Goal: Find contact information: Find contact information

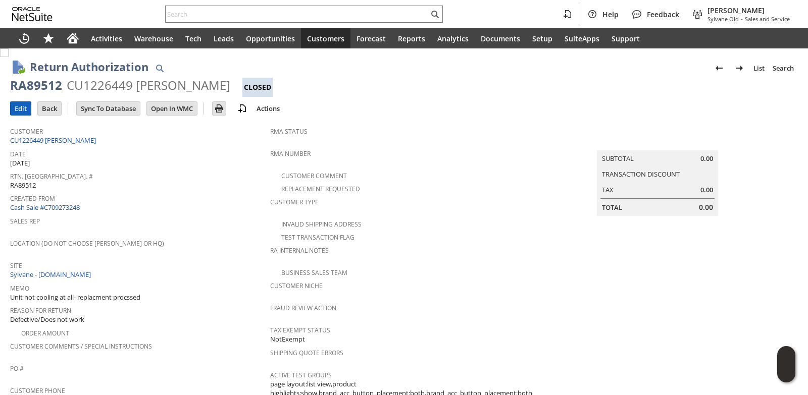
click at [21, 106] on input "Edit" at bounding box center [21, 108] width 20 height 13
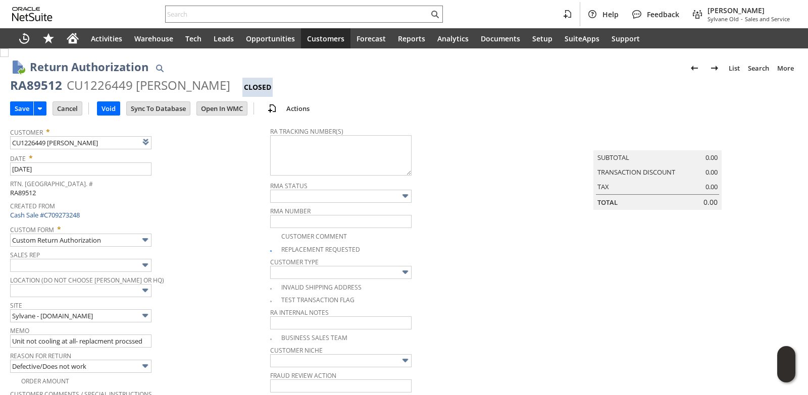
click at [9, 57] on img at bounding box center [4, 52] width 9 height 9
checkbox input "false"
click at [216, 249] on span "Sales Rep" at bounding box center [137, 253] width 255 height 11
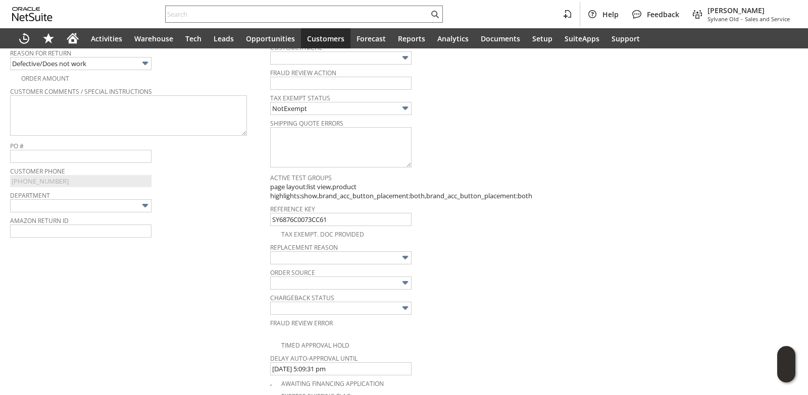
scroll to position [151, 0]
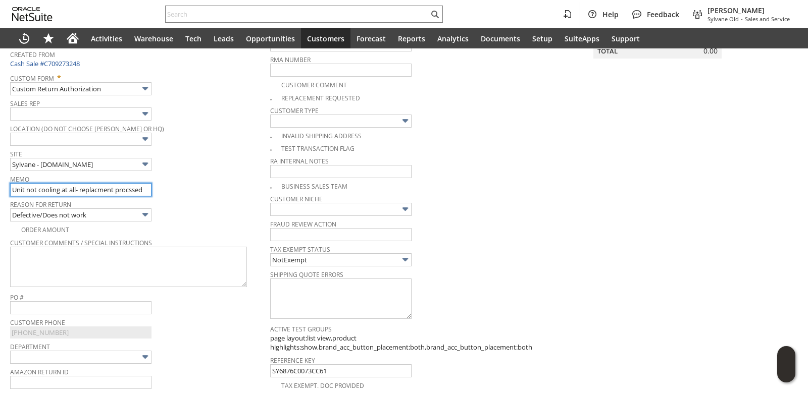
drag, startPoint x: 147, startPoint y: 190, endPoint x: 78, endPoint y: 192, distance: 69.7
click at [78, 192] on input "Unit not cooling at all- replacment procssed" at bounding box center [80, 189] width 141 height 13
type input "Unit not cooling at all refund needed"
click at [215, 154] on span "Site" at bounding box center [137, 152] width 255 height 11
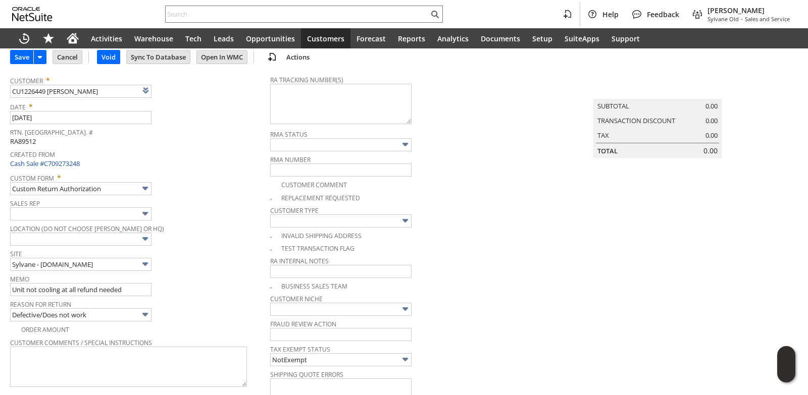
scroll to position [0, 0]
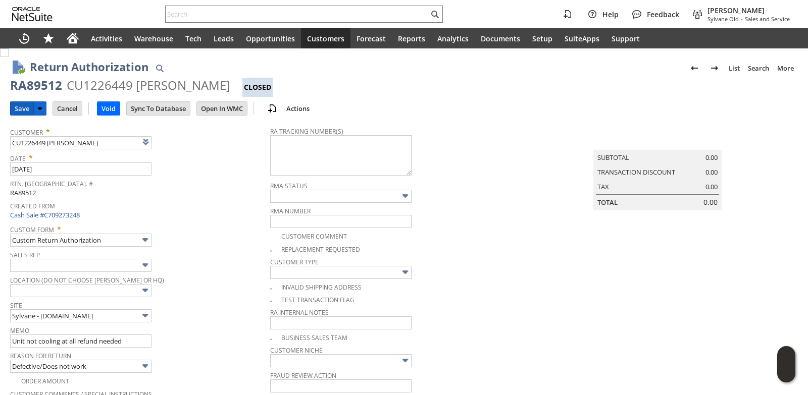
click at [24, 114] on input "Save" at bounding box center [22, 108] width 23 height 13
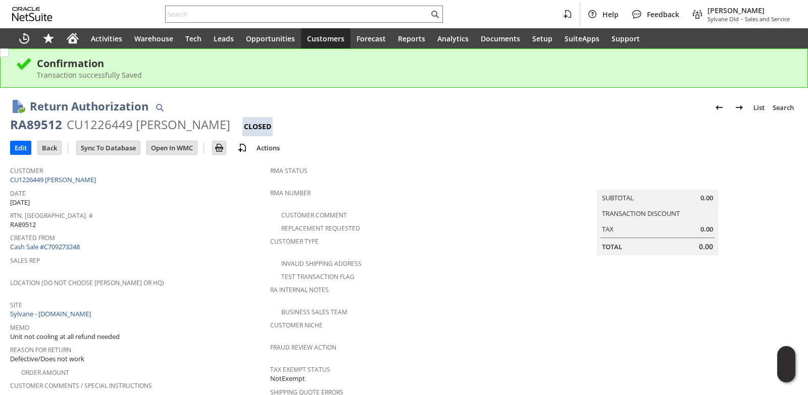
click at [90, 173] on span "Customer" at bounding box center [137, 170] width 255 height 12
click at [90, 176] on link "CU1226449 [PERSON_NAME]" at bounding box center [54, 179] width 88 height 9
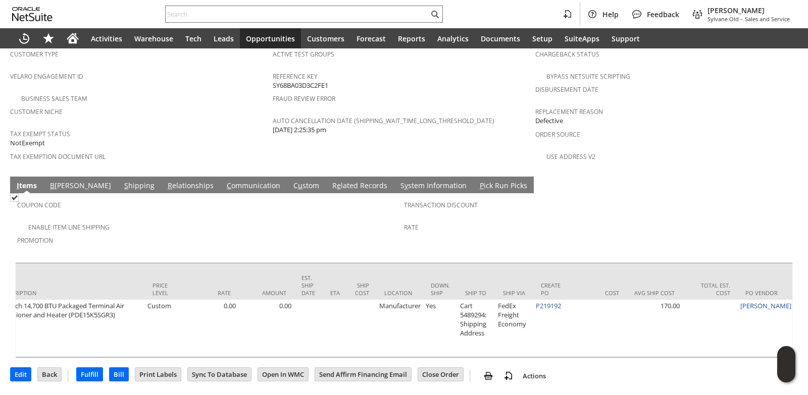
scroll to position [0, 559]
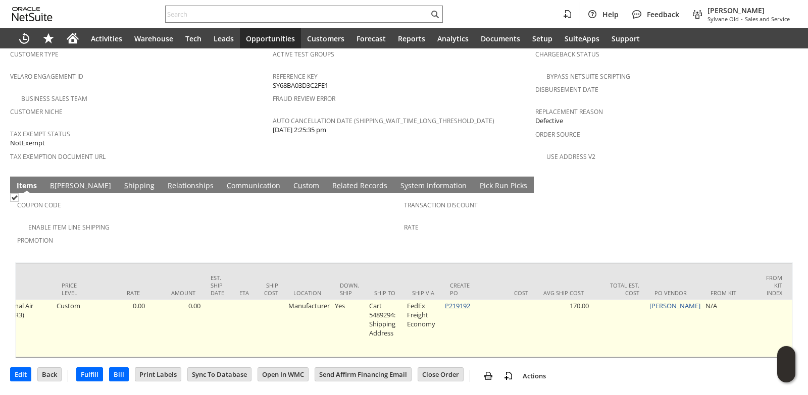
click at [456, 301] on link "P219192" at bounding box center [457, 305] width 25 height 9
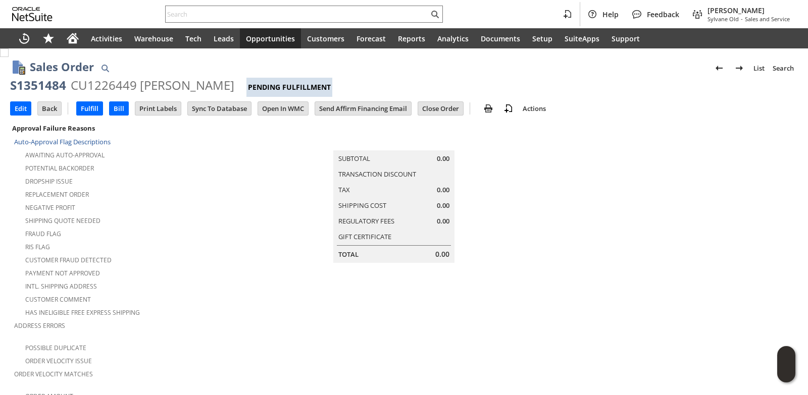
click at [301, 233] on td "Summary Subtotal 0.00 Transaction Discount Tax 0.00 Shipping Cost 0.00 Regulato…" at bounding box center [404, 192] width 262 height 141
click at [216, 14] on input "text" at bounding box center [297, 14] width 263 height 12
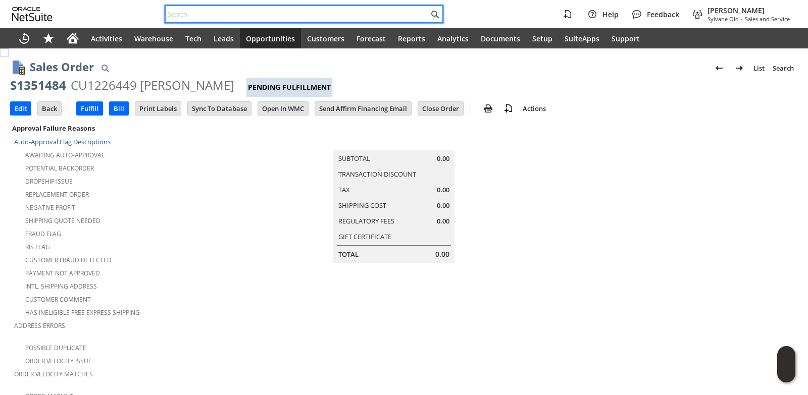
paste input "S1249209"
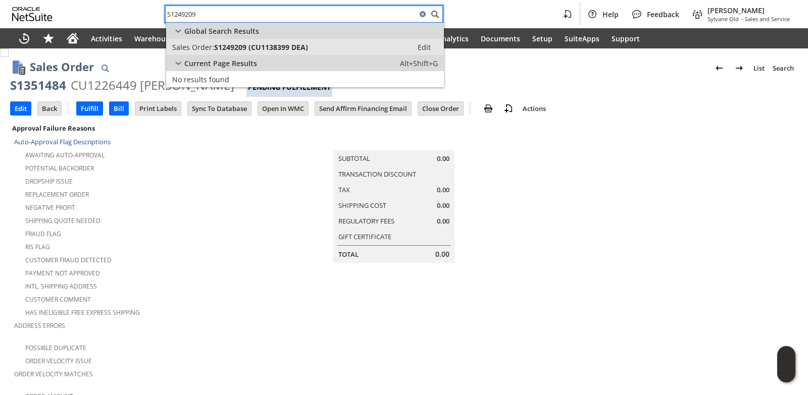
type input "S1249209"
click at [233, 41] on link "Sales Order: S1249209 (CU1138399 DEA) Edit" at bounding box center [305, 47] width 278 height 16
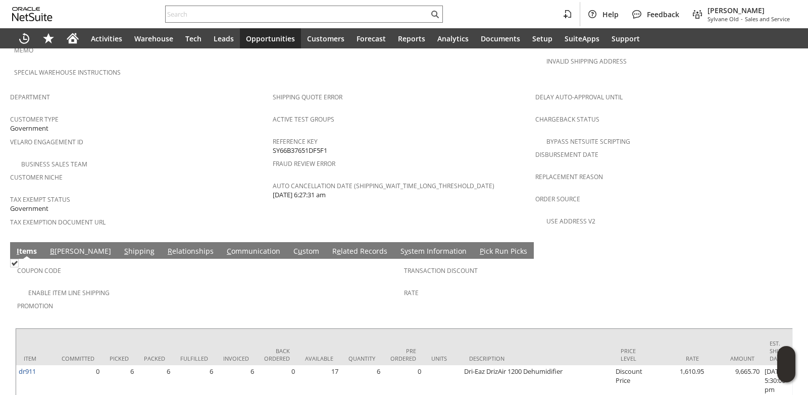
scroll to position [606, 0]
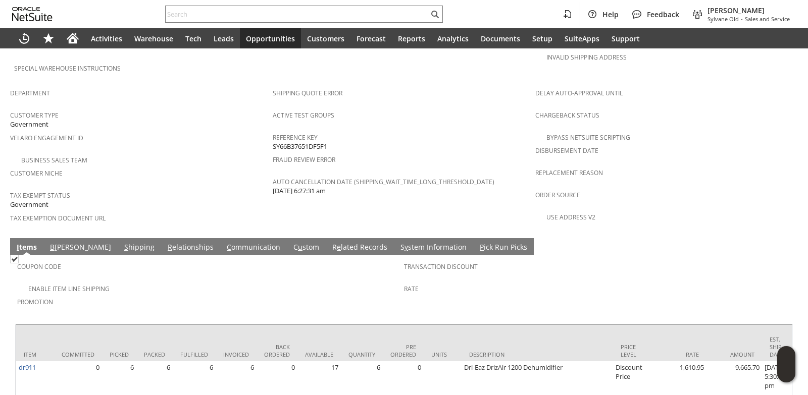
click at [63, 242] on link "B [PERSON_NAME]" at bounding box center [80, 247] width 66 height 11
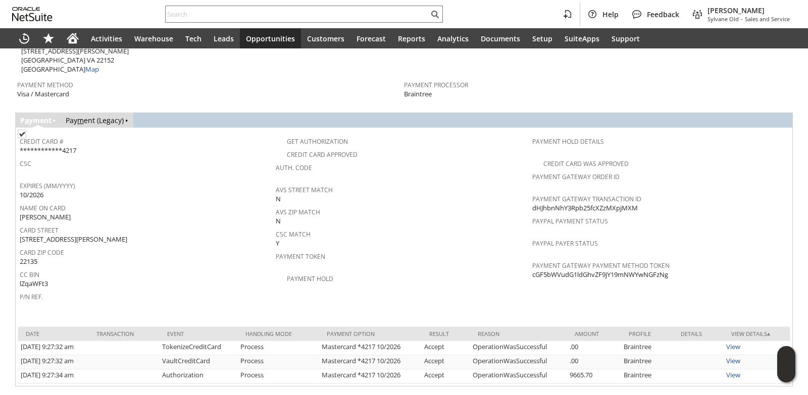
scroll to position [651, 0]
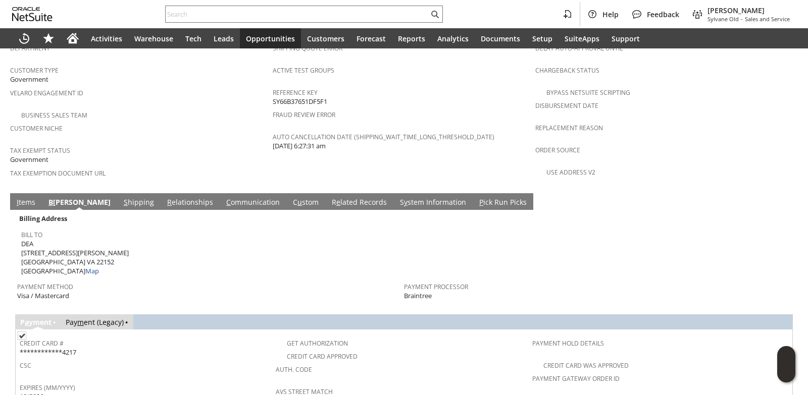
click at [224, 197] on link "C ommunication" at bounding box center [253, 202] width 59 height 11
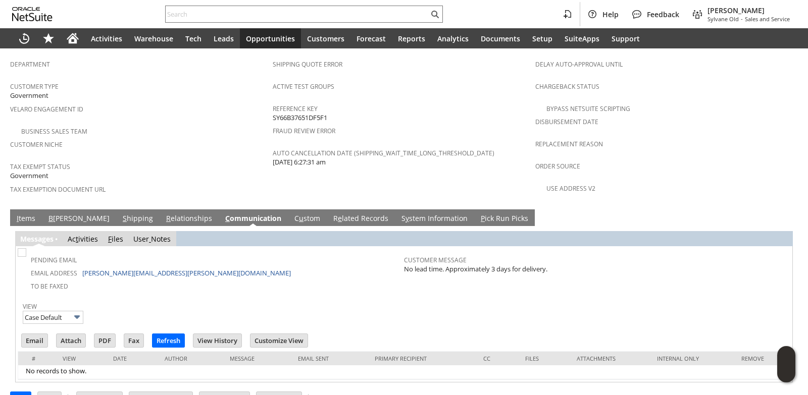
scroll to position [0, 0]
drag, startPoint x: 165, startPoint y: 248, endPoint x: 82, endPoint y: 252, distance: 82.9
click at [82, 266] on td "Email Address [PERSON_NAME][EMAIL_ADDRESS][PERSON_NAME][DOMAIN_NAME]" at bounding box center [212, 272] width 384 height 13
copy link "[PERSON_NAME][EMAIL_ADDRESS][PERSON_NAME][DOMAIN_NAME]"
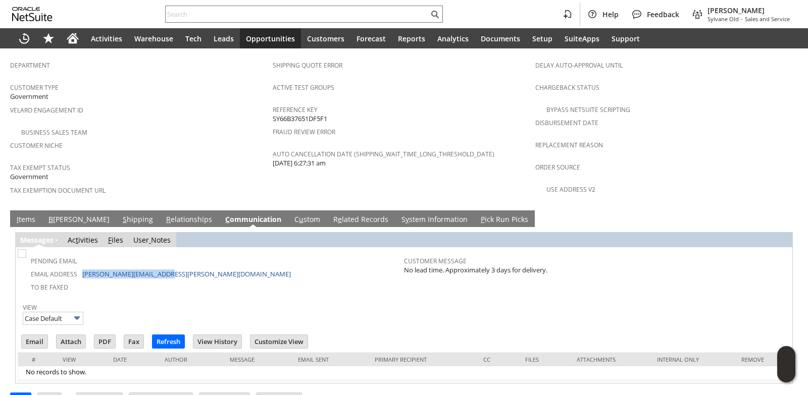
scroll to position [634, 0]
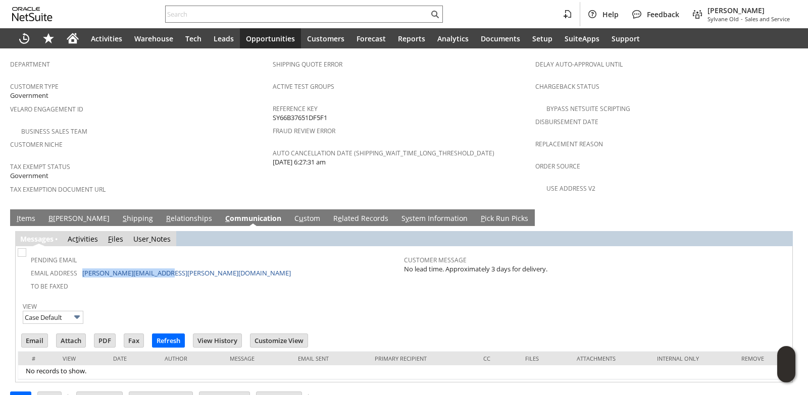
click at [58, 213] on link "B [PERSON_NAME]" at bounding box center [79, 218] width 66 height 11
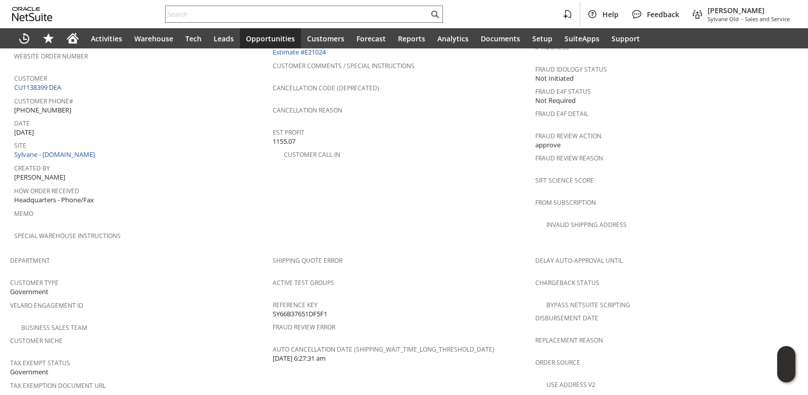
scroll to position [382, 0]
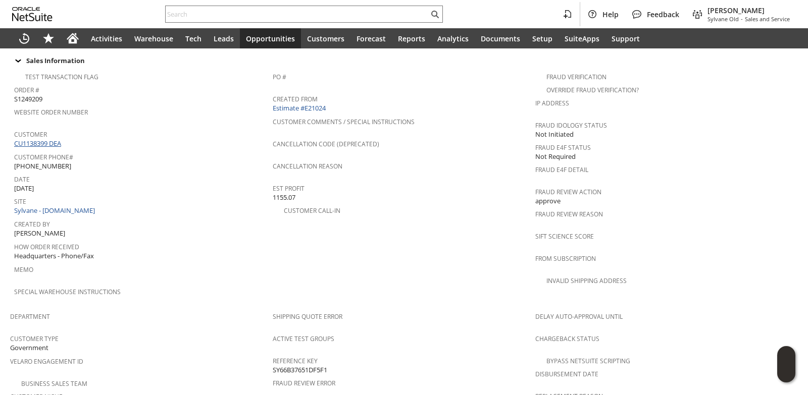
click at [45, 139] on link "CU1138399 DEA" at bounding box center [38, 143] width 49 height 9
